Goal: Task Accomplishment & Management: Manage account settings

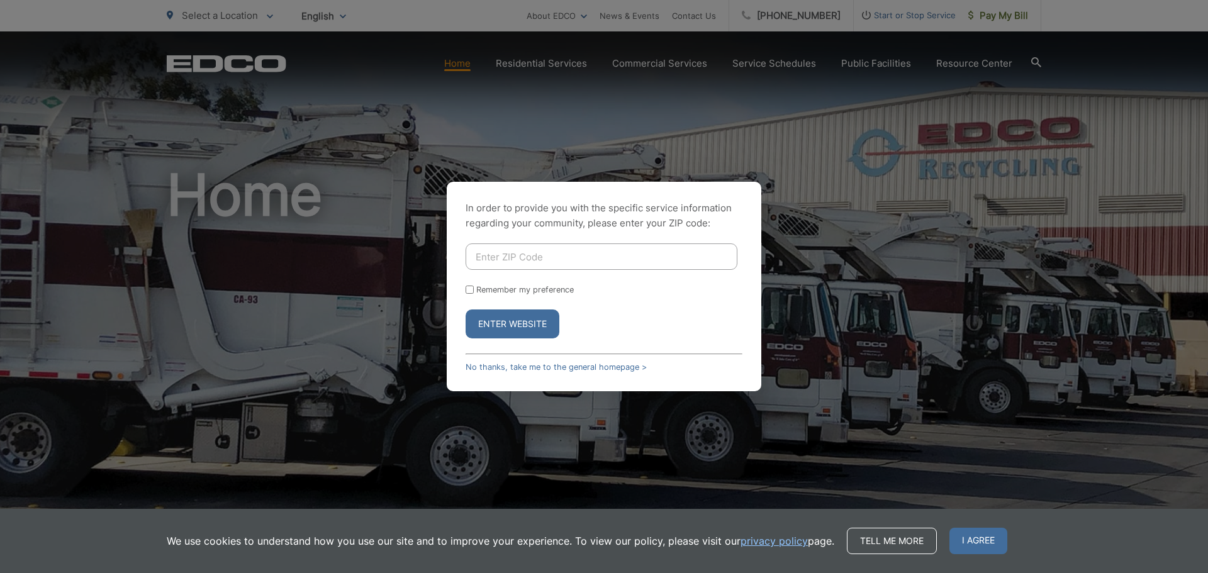
click at [501, 258] on input "Enter ZIP Code" at bounding box center [602, 257] width 272 height 26
click at [466, 310] on button "Enter Website" at bounding box center [513, 324] width 94 height 29
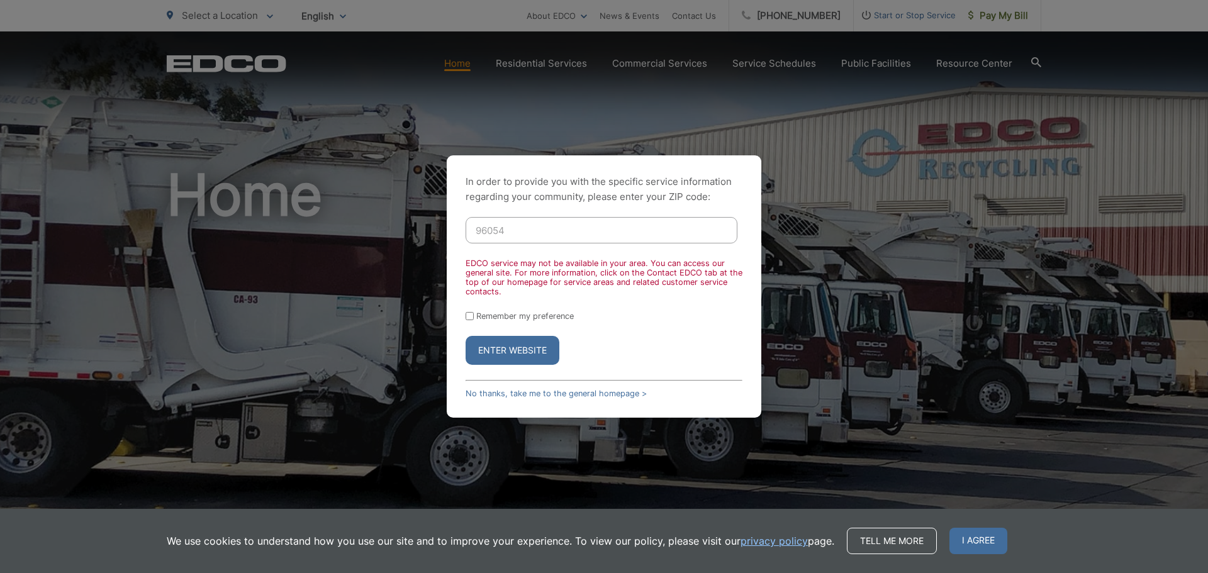
drag, startPoint x: 515, startPoint y: 237, endPoint x: 430, endPoint y: 238, distance: 85.6
click at [440, 238] on div "In order to provide you with the specific service information regarding your co…" at bounding box center [604, 286] width 1208 height 573
click at [466, 336] on button "Enter Website" at bounding box center [513, 350] width 94 height 29
drag, startPoint x: 486, startPoint y: 242, endPoint x: 410, endPoint y: 243, distance: 76.8
click at [411, 243] on div "In order to provide you with the specific service information regarding your co…" at bounding box center [604, 286] width 1208 height 573
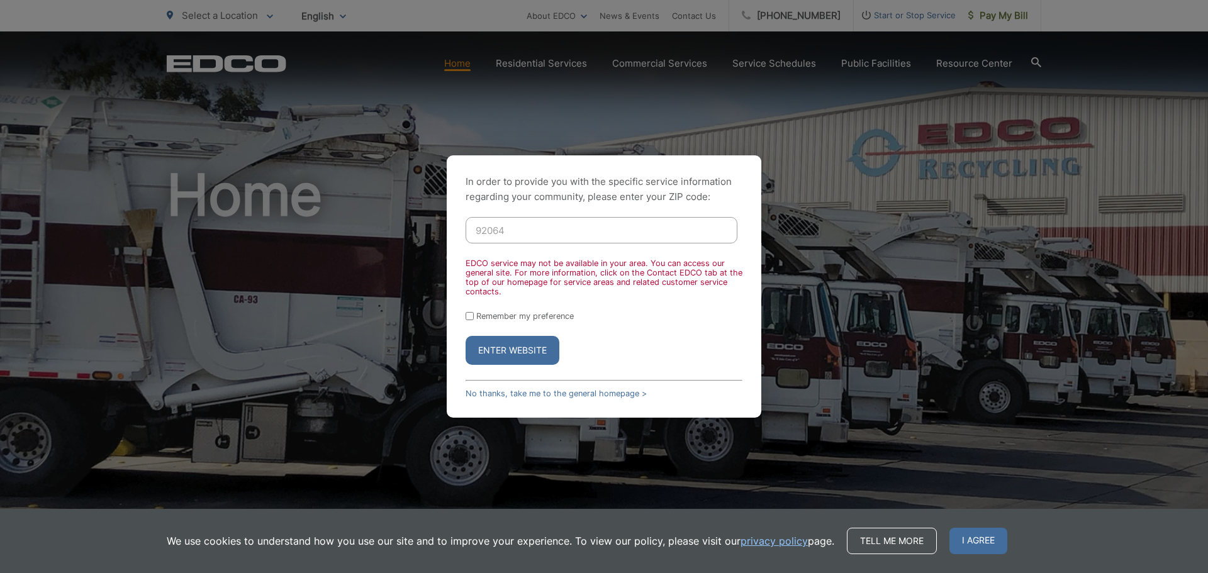
type input "92064"
click at [466, 336] on button "Enter Website" at bounding box center [513, 350] width 94 height 29
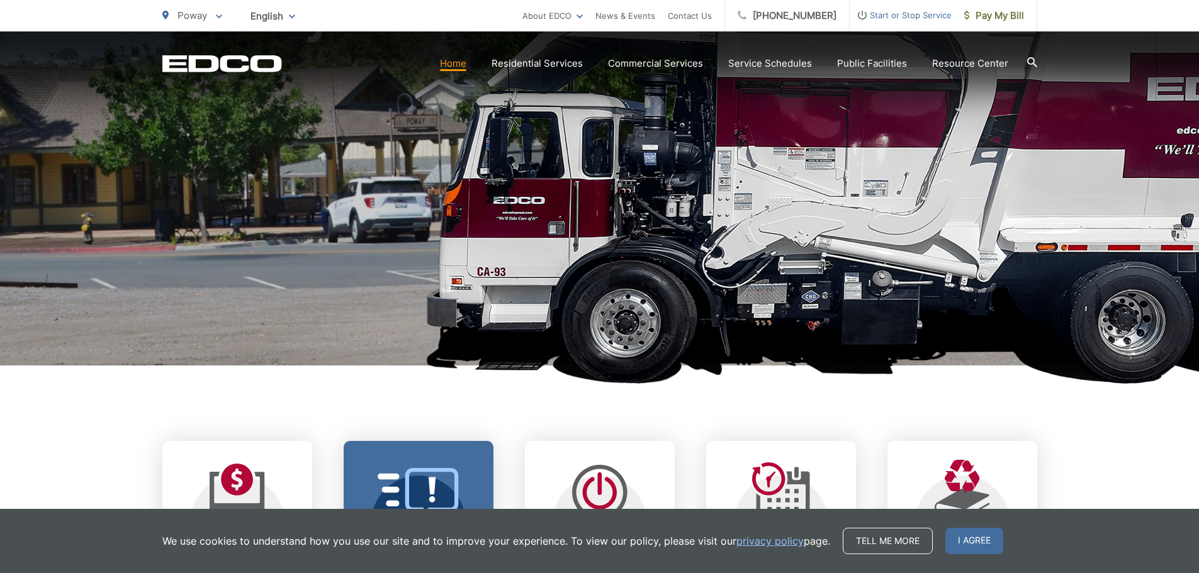
scroll to position [315, 0]
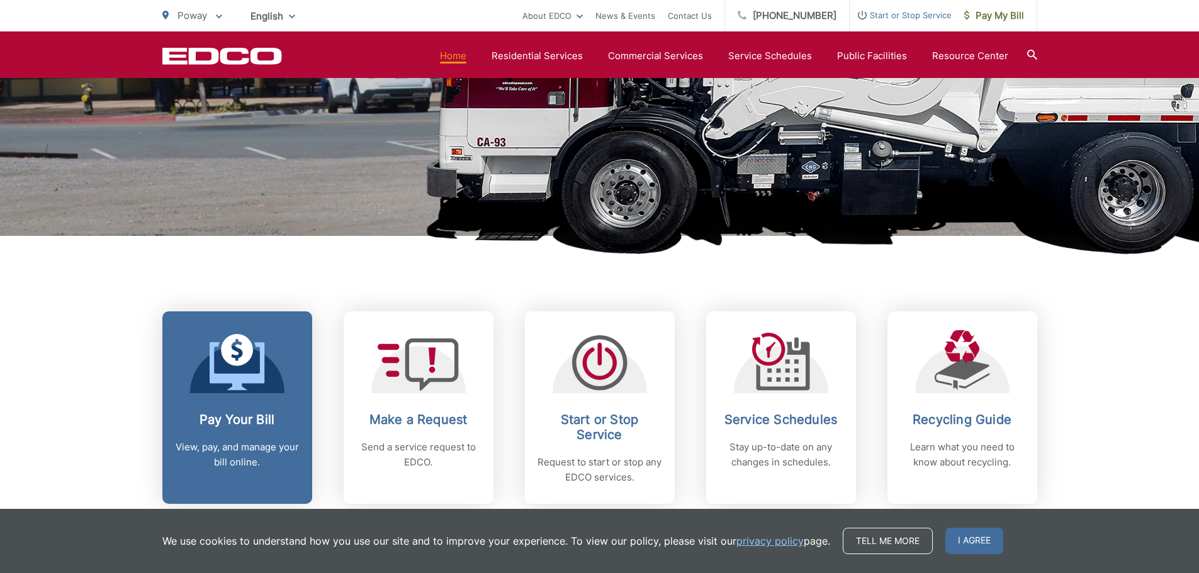
click at [280, 461] on p "View, pay, and manage your bill online." at bounding box center [237, 455] width 125 height 30
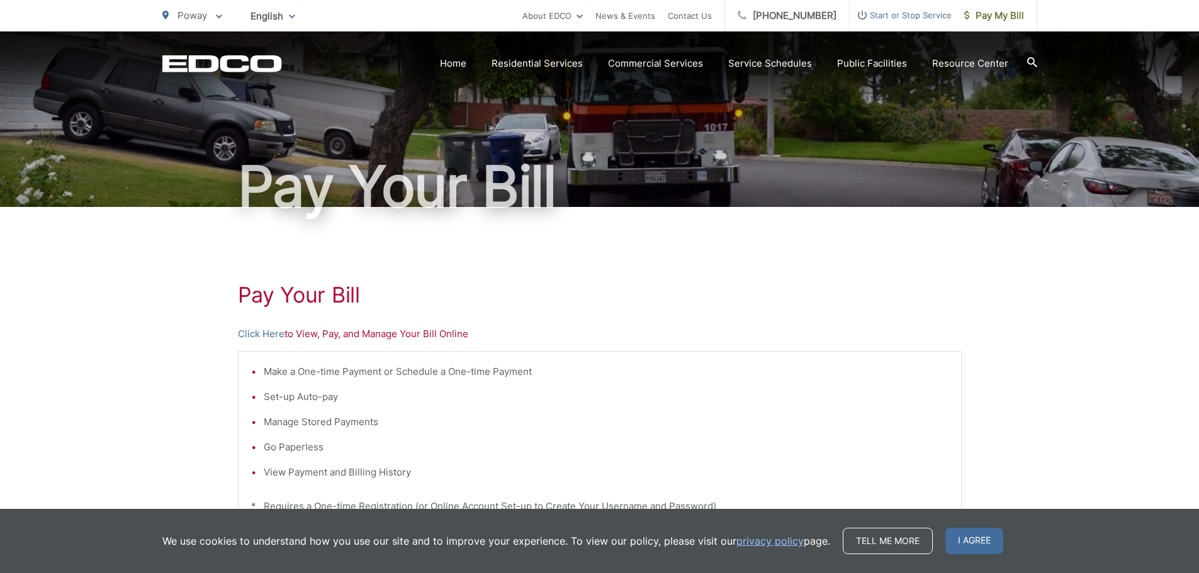
scroll to position [126, 0]
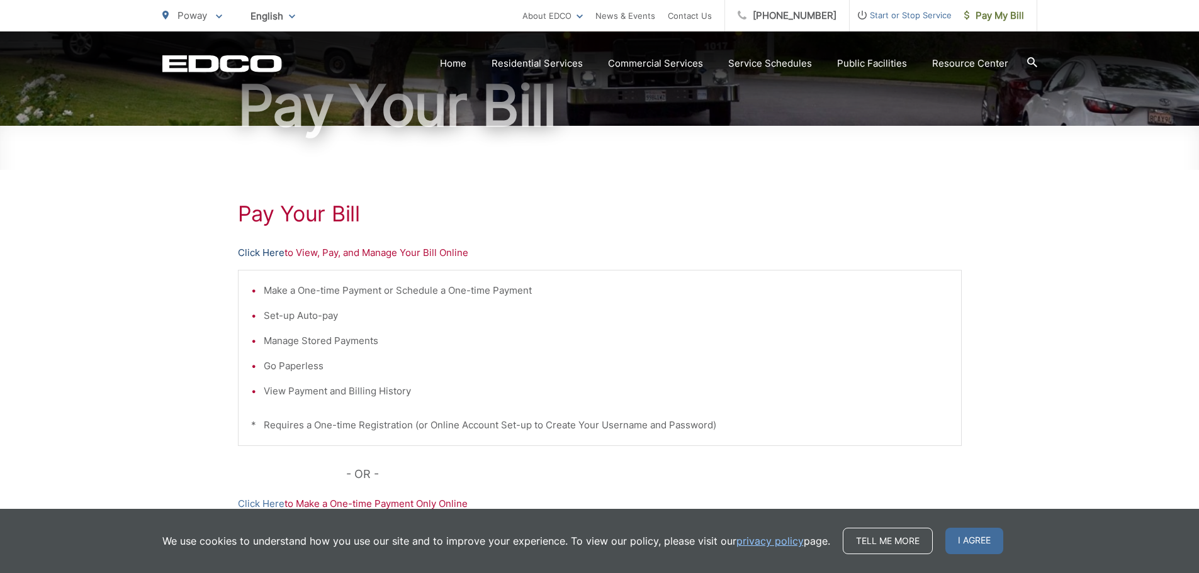
click at [263, 255] on link "Click Here" at bounding box center [261, 252] width 47 height 15
